Goal: Book appointment/travel/reservation

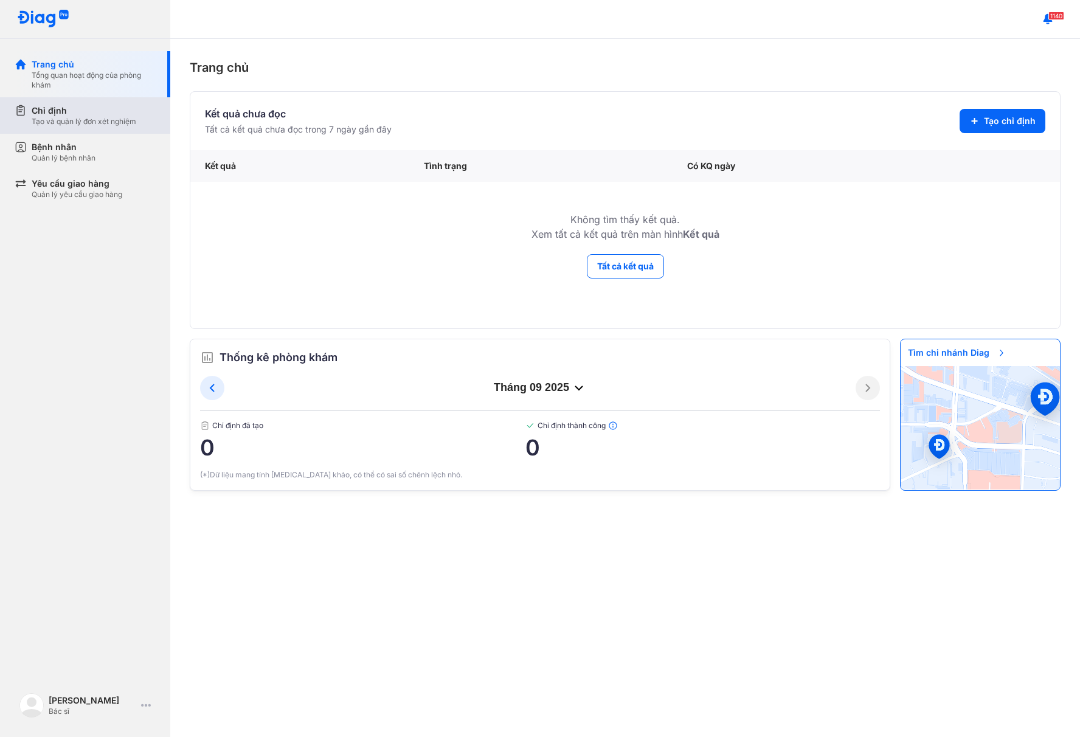
click at [45, 115] on div "Chỉ định" at bounding box center [84, 111] width 105 height 12
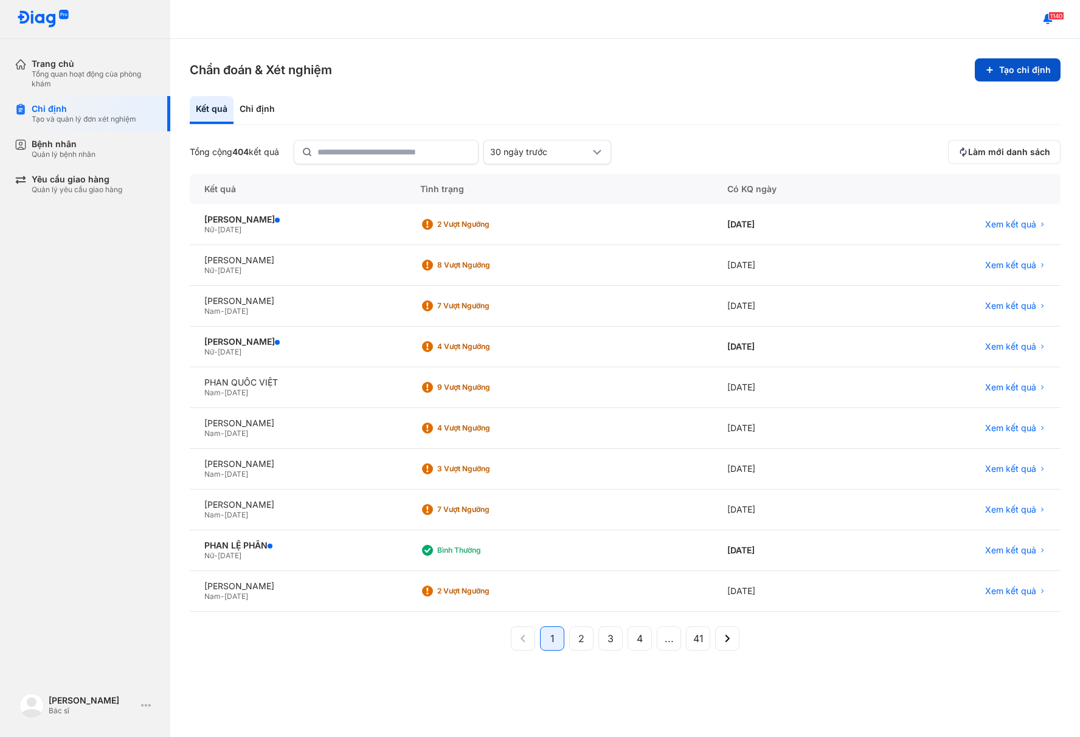
click at [1008, 71] on button "Tạo chỉ định" at bounding box center [1018, 69] width 86 height 23
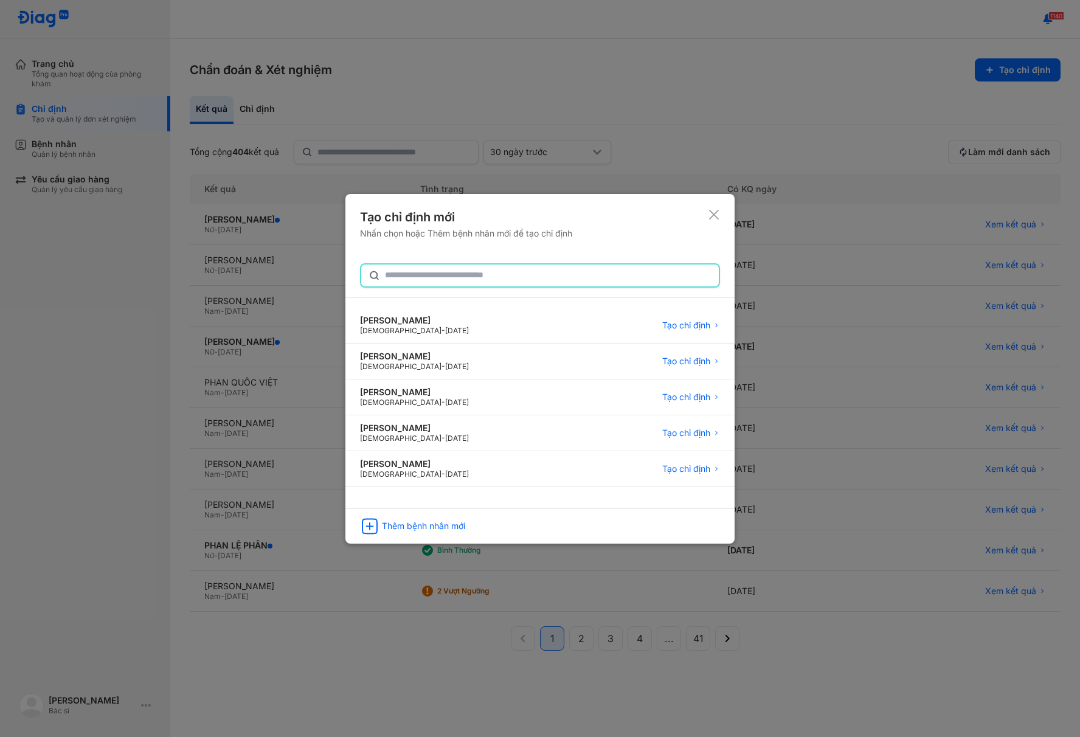
click at [423, 276] on input "text" at bounding box center [548, 276] width 327 height 22
click at [421, 525] on div "Thêm bệnh nhân mới" at bounding box center [423, 526] width 83 height 11
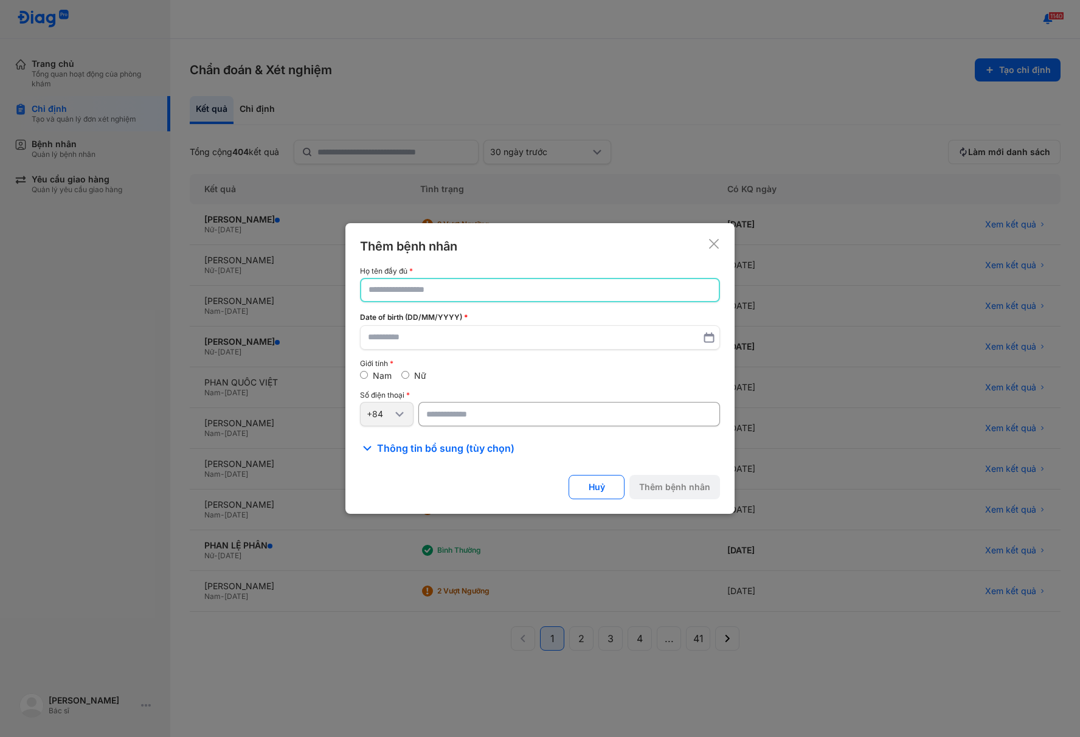
click at [448, 283] on input "text" at bounding box center [540, 290] width 343 height 22
paste input "**********"
type input "**********"
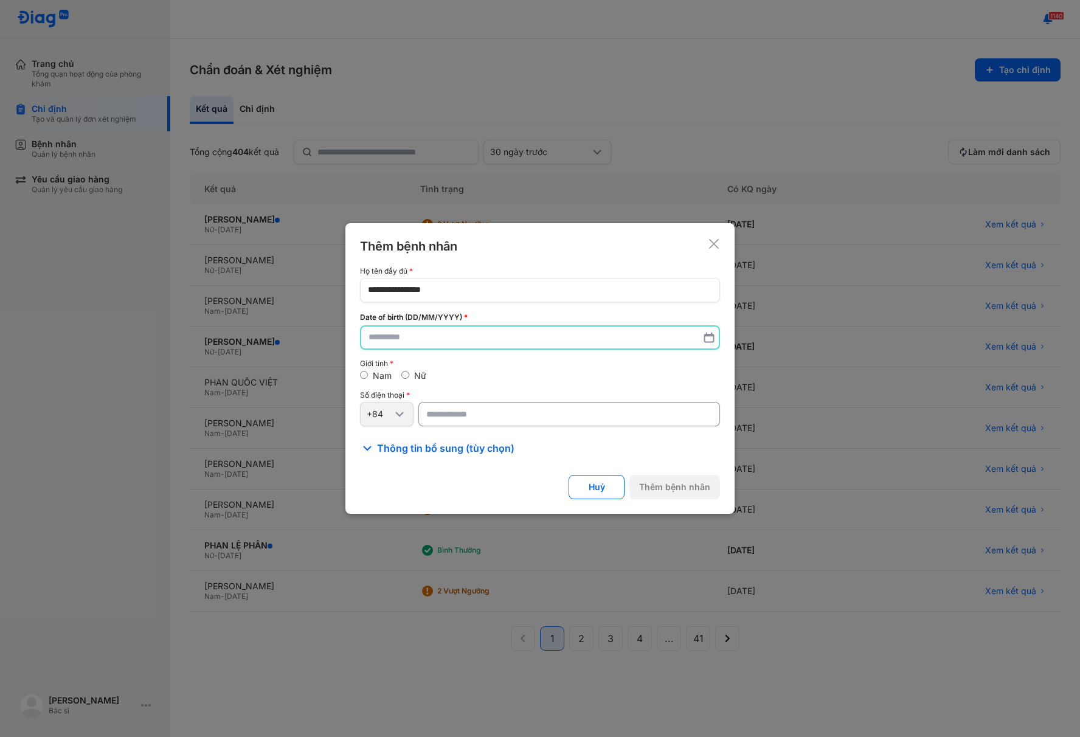
click at [427, 336] on input "text" at bounding box center [540, 338] width 343 height 22
paste input "text"
click at [423, 338] on input "text" at bounding box center [540, 338] width 343 height 22
type input "**********"
click at [458, 418] on input "number" at bounding box center [569, 414] width 302 height 24
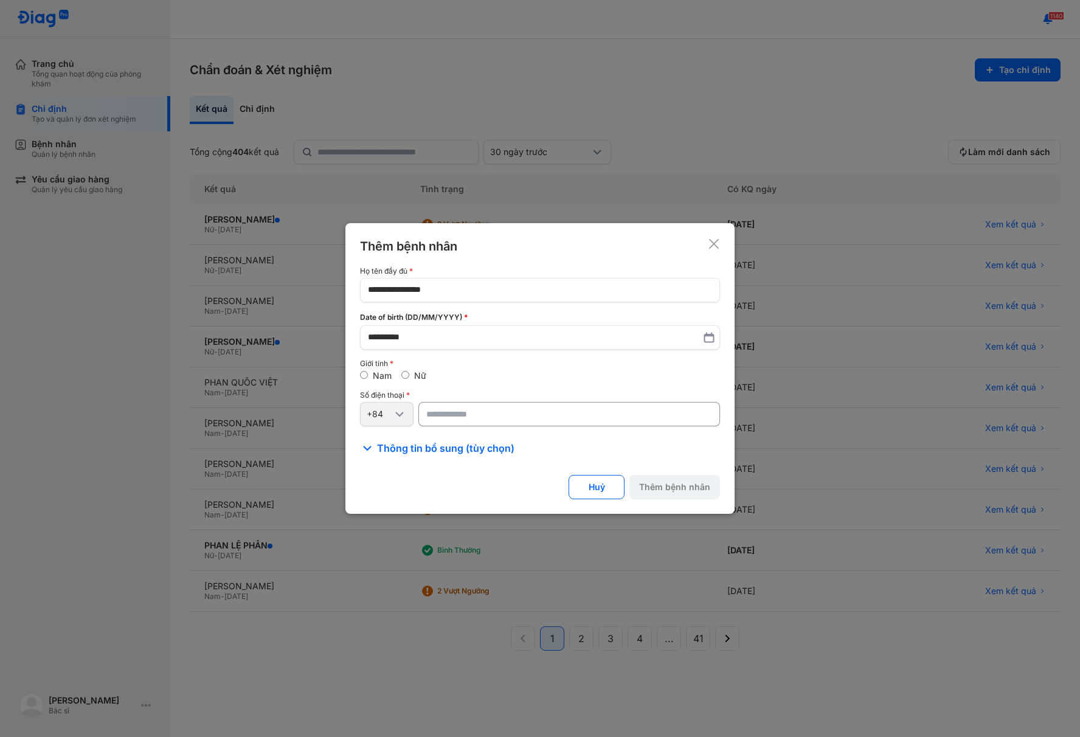
paste input "**********"
type input "**********"
click at [659, 485] on button "Thêm bệnh nhân" at bounding box center [674, 487] width 91 height 24
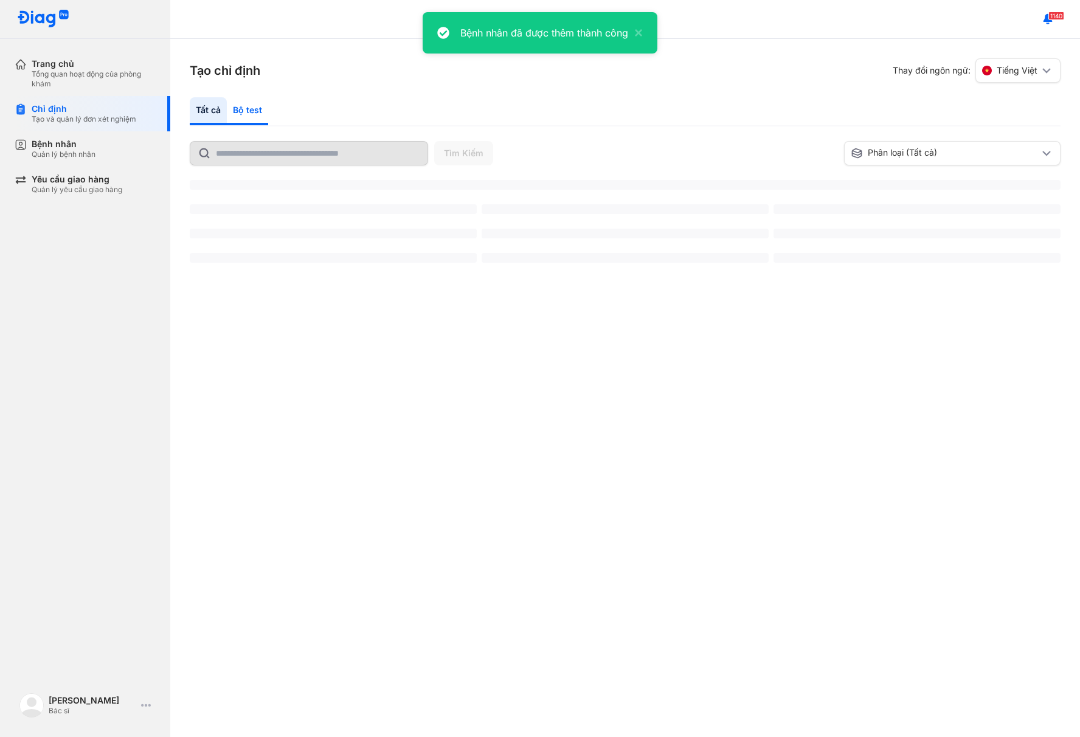
click at [246, 113] on div "Bộ test" at bounding box center [247, 111] width 41 height 28
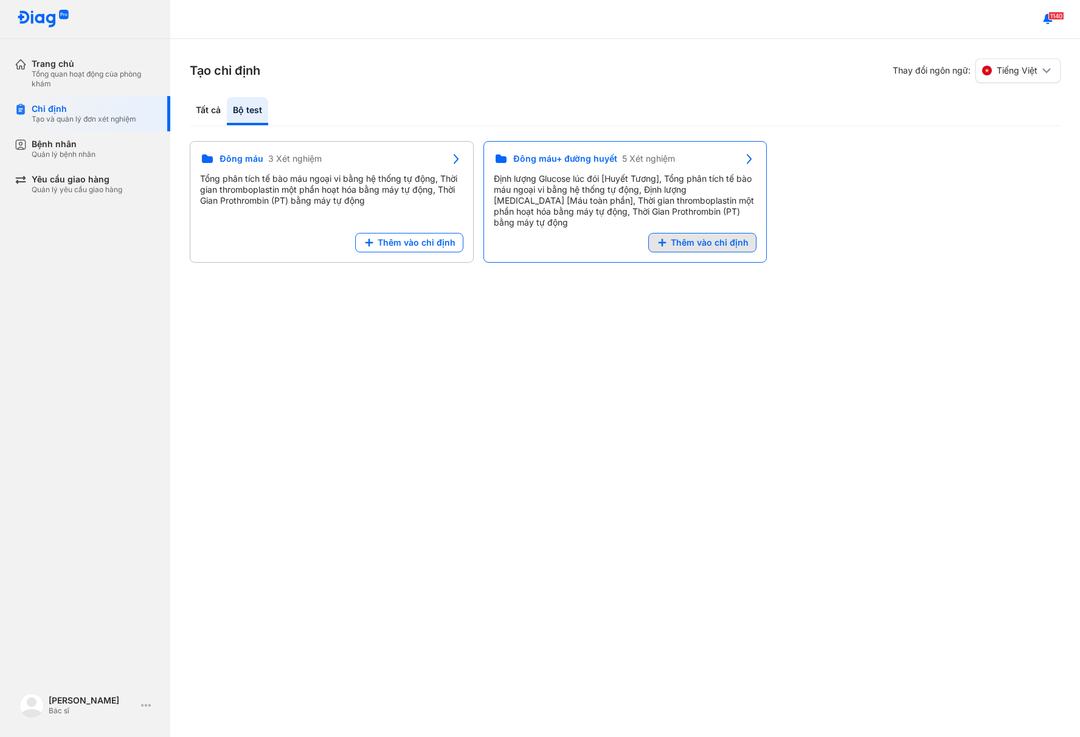
click at [702, 237] on span "Thêm vào chỉ định" at bounding box center [710, 242] width 78 height 11
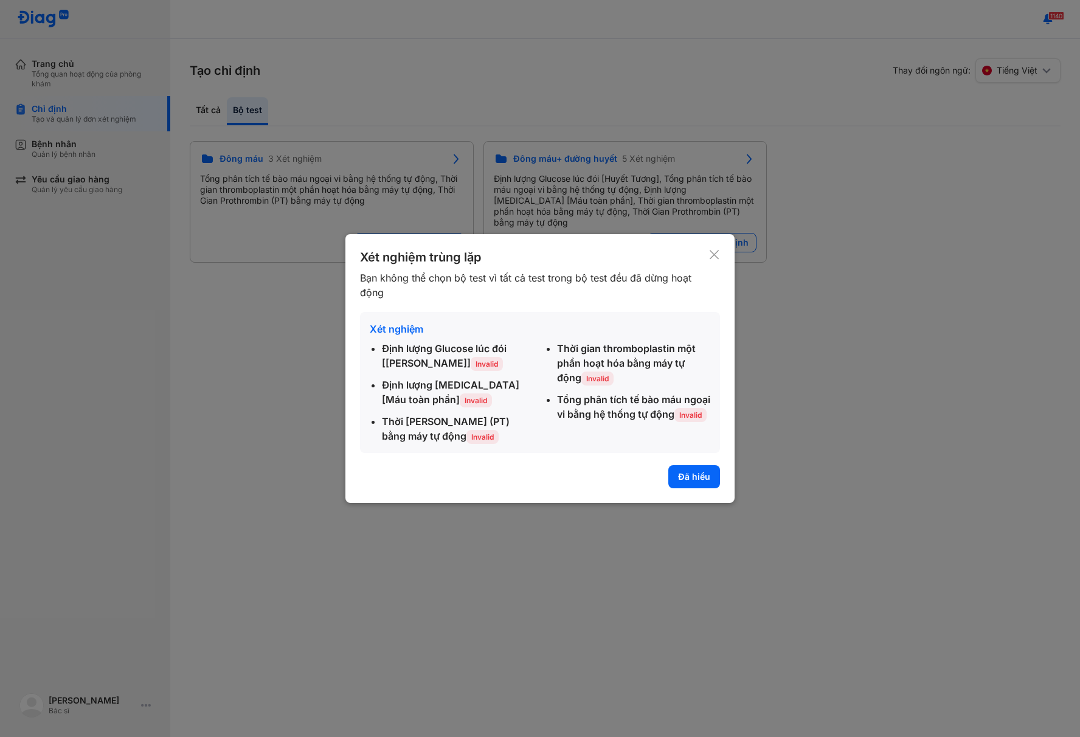
click at [689, 475] on button "Đã hiểu" at bounding box center [694, 476] width 52 height 23
click at [686, 485] on div "Tạo chỉ định Thay đổi ngôn ngữ: Tiếng Việt Tất cả Bộ test Tìm Kiếm Phân loại (T…" at bounding box center [625, 388] width 910 height 698
click at [688, 473] on div "Tạo chỉ định Thay đổi ngôn ngữ: Tiếng Việt Tất cả Bộ test Tìm Kiếm Phân loại (T…" at bounding box center [625, 388] width 910 height 698
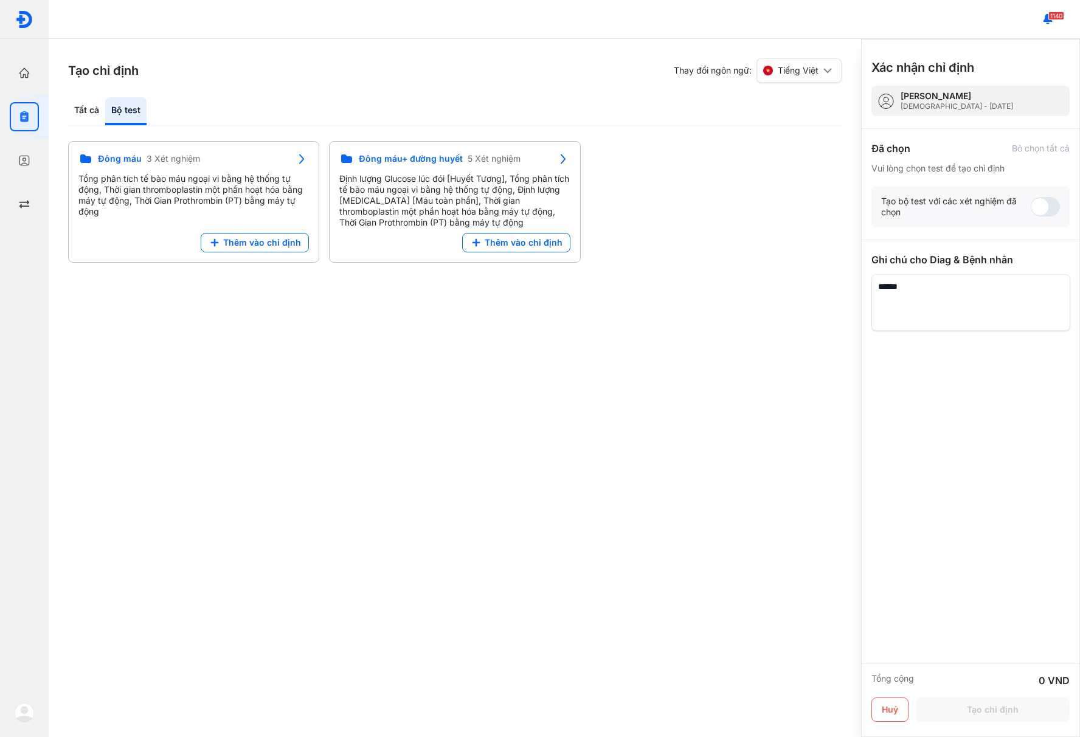
drag, startPoint x: 710, startPoint y: 250, endPoint x: 713, endPoint y: 339, distance: 88.8
click at [713, 321] on div "Tạo chỉ định Thay đổi ngôn ngữ: Tiếng Việt Tất cả Bộ test Tìm Kiếm Phân loại (T…" at bounding box center [455, 388] width 813 height 698
click at [517, 241] on span "Thêm vào chỉ định" at bounding box center [524, 242] width 78 height 11
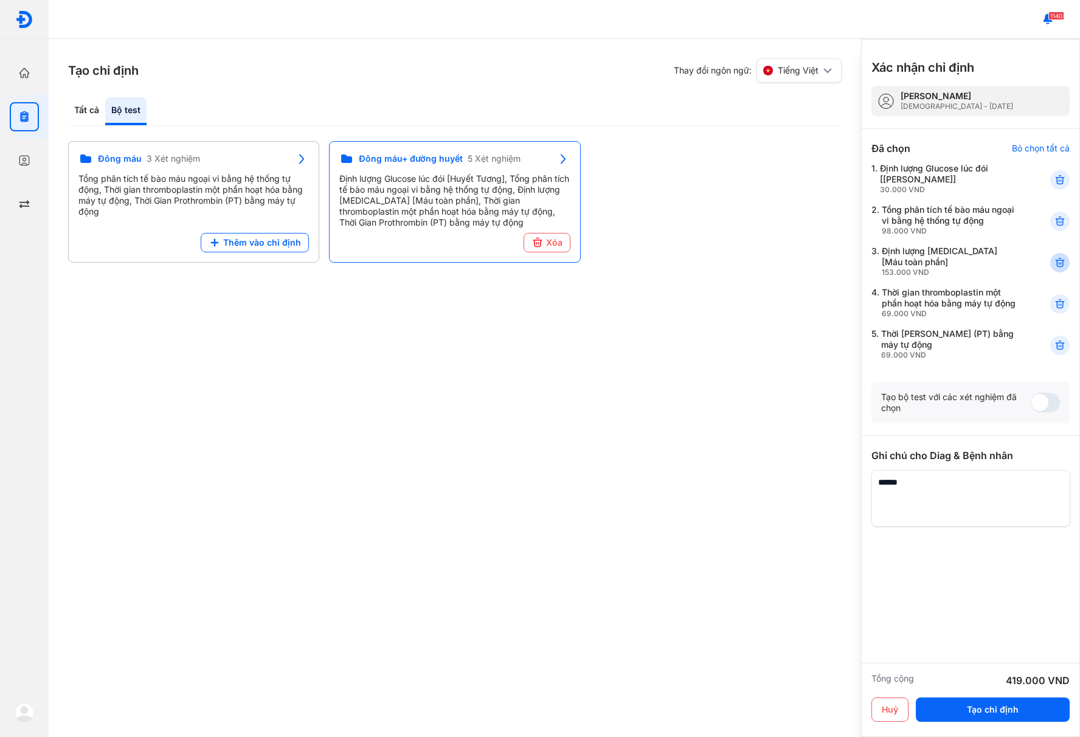
click at [1059, 261] on icon at bounding box center [1060, 263] width 12 height 12
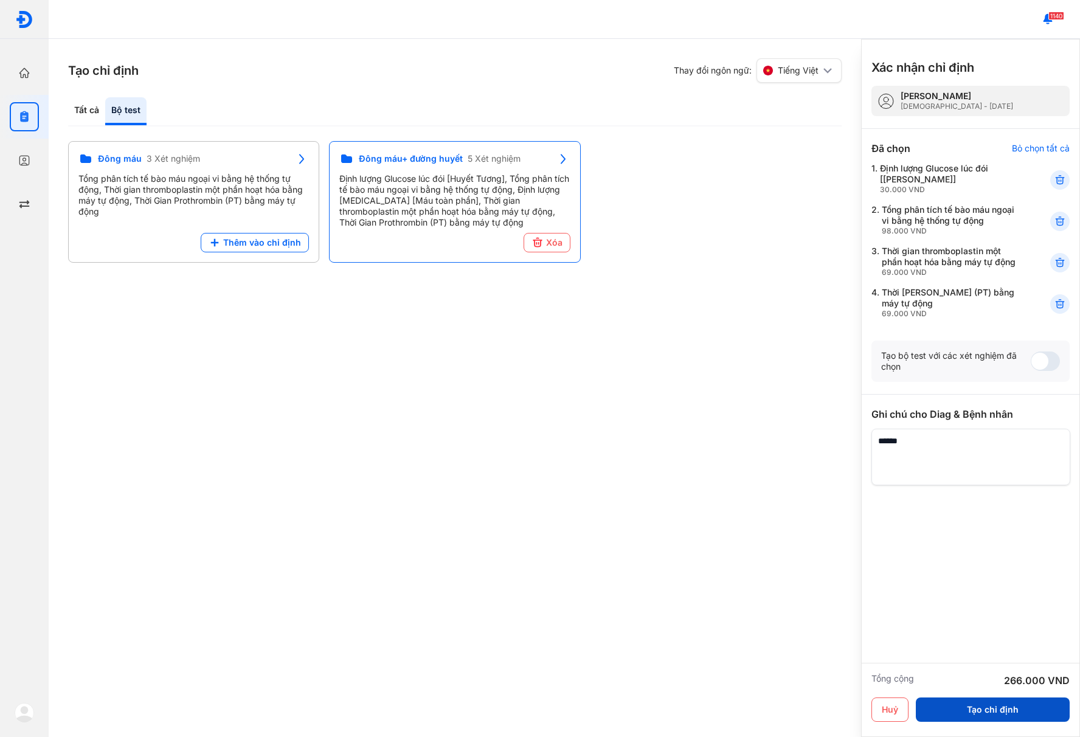
click at [988, 710] on button "Tạo chỉ định" at bounding box center [993, 710] width 154 height 24
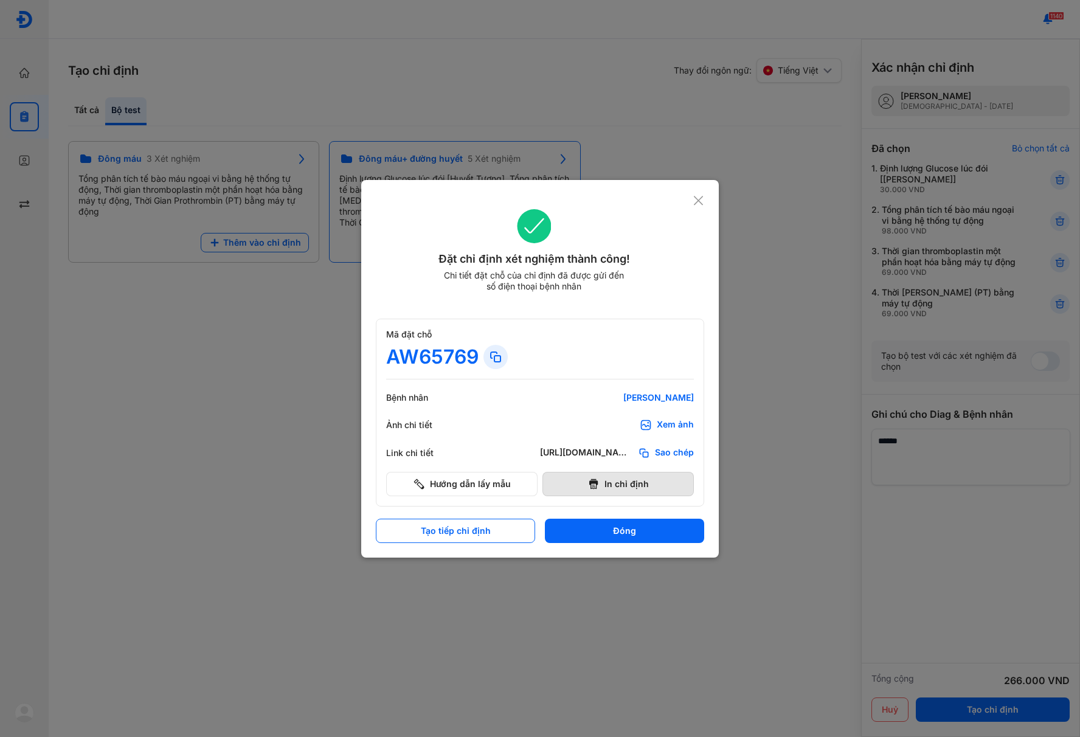
click at [651, 474] on button "In chỉ định" at bounding box center [617, 484] width 151 height 24
click at [663, 538] on button "Đóng" at bounding box center [624, 531] width 159 height 24
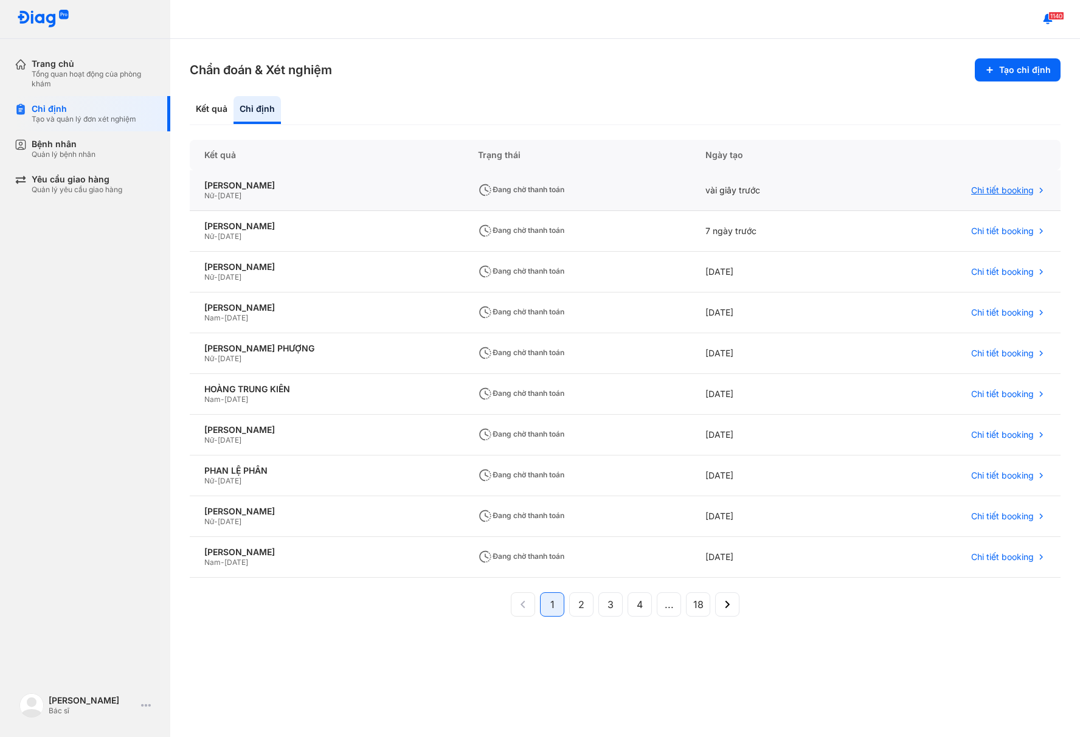
click at [985, 187] on span "Chi tiết booking" at bounding box center [1002, 190] width 63 height 11
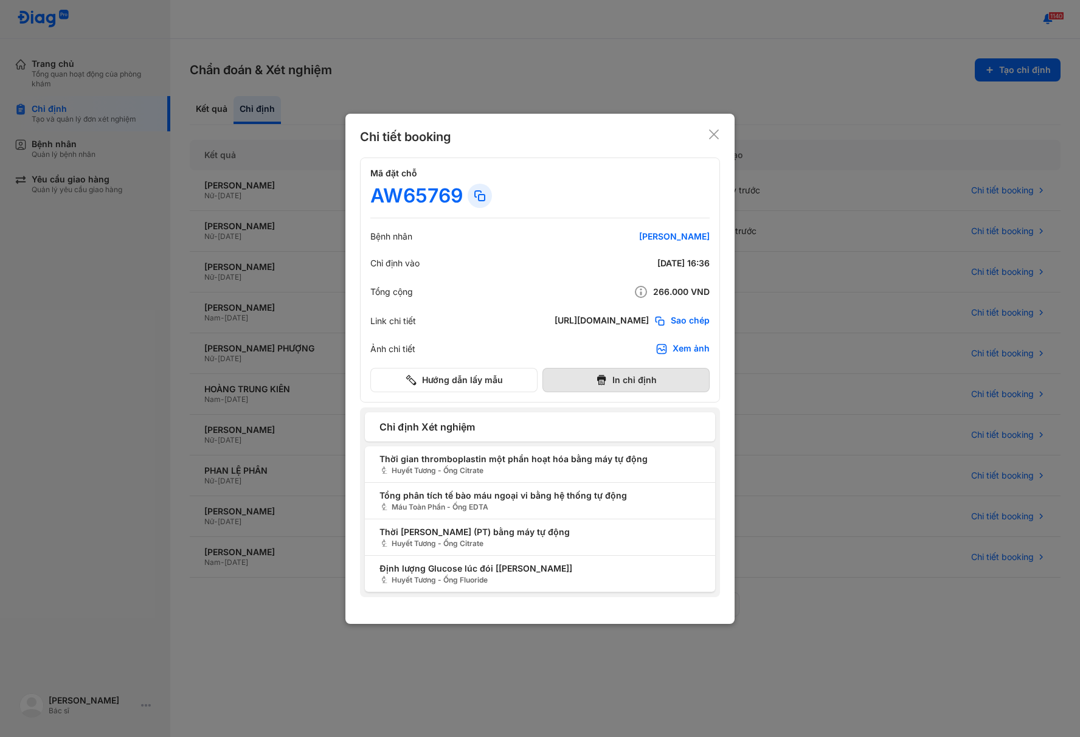
click at [643, 375] on button "In chỉ định" at bounding box center [625, 380] width 167 height 24
click at [710, 136] on icon at bounding box center [714, 134] width 12 height 12
